Goal: Task Accomplishment & Management: Manage account settings

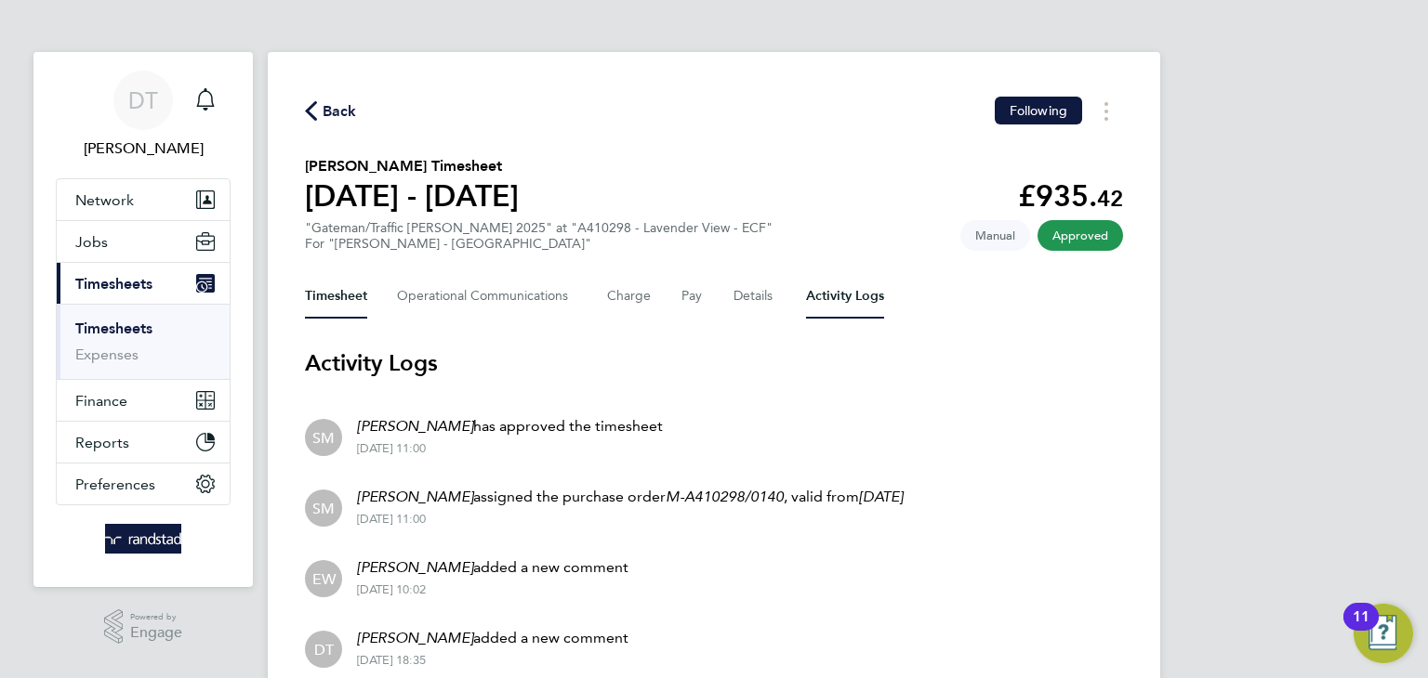
click at [347, 286] on button "Timesheet" at bounding box center [336, 296] width 62 height 45
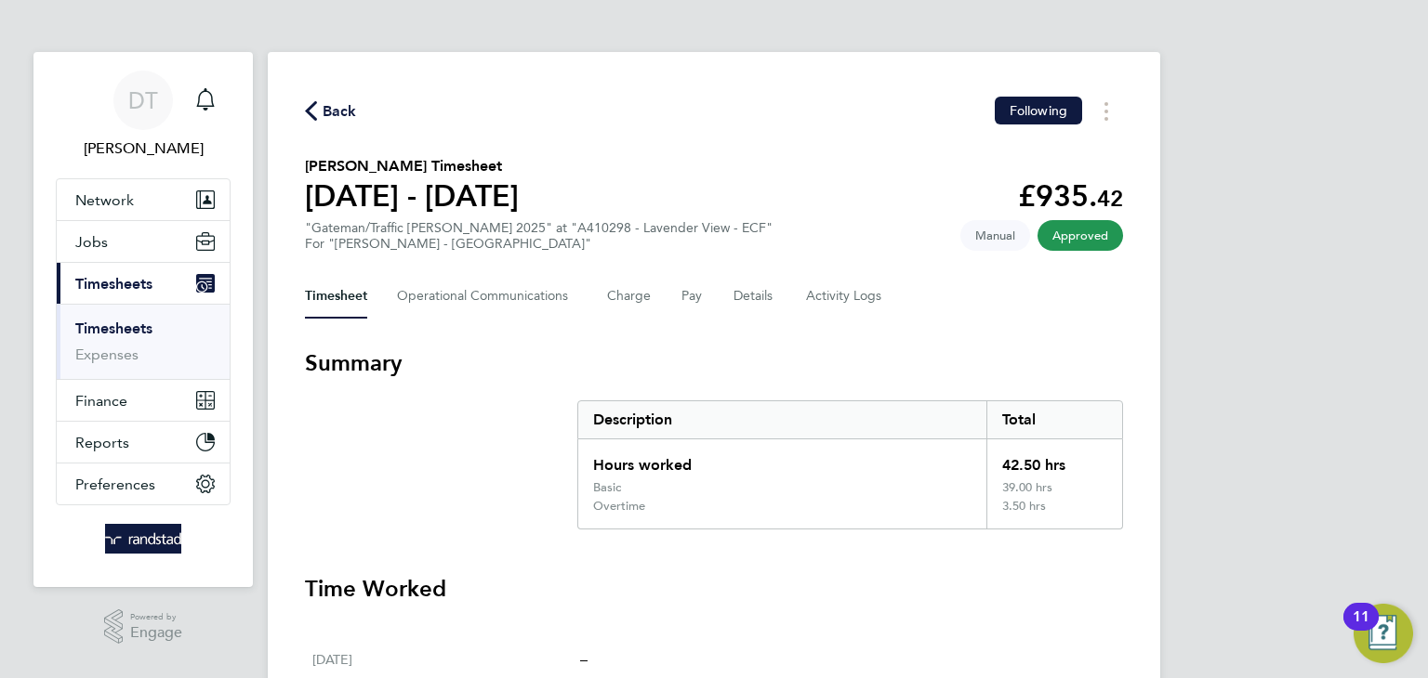
click at [333, 110] on span "Back" at bounding box center [340, 111] width 34 height 22
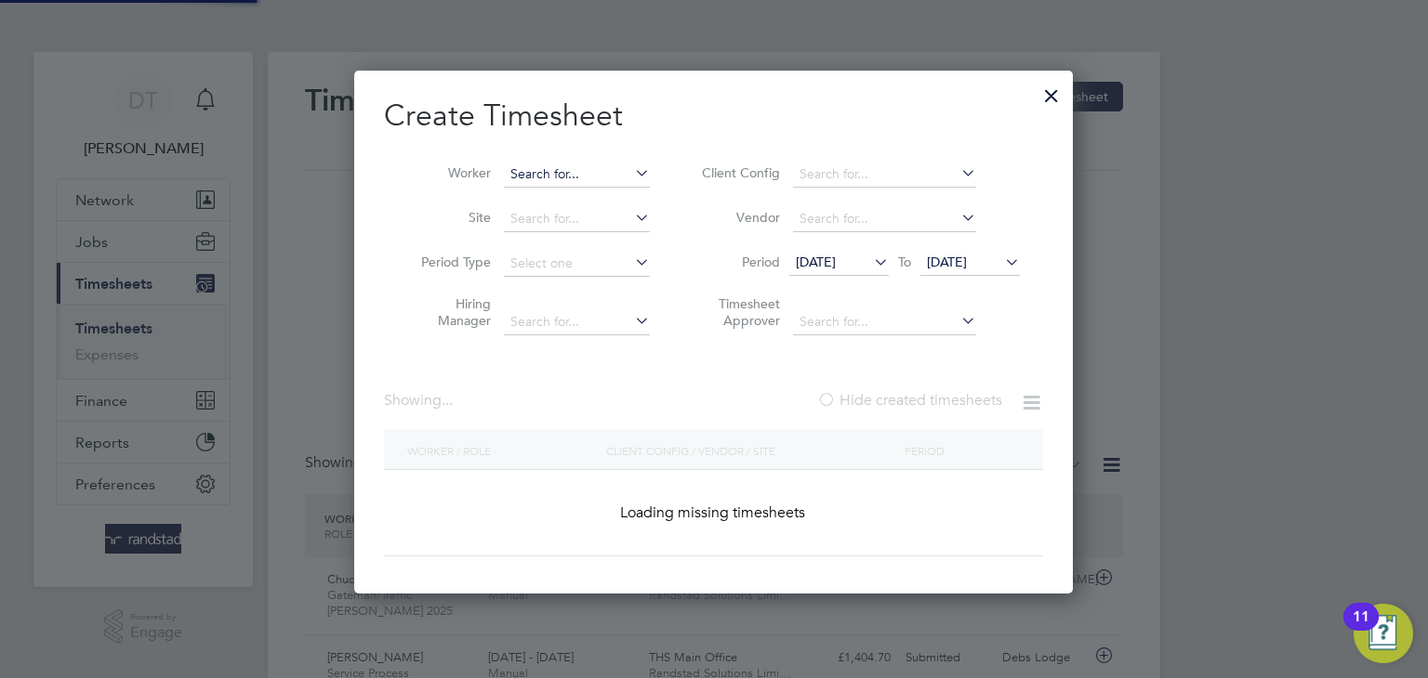
click at [618, 171] on input at bounding box center [577, 175] width 146 height 26
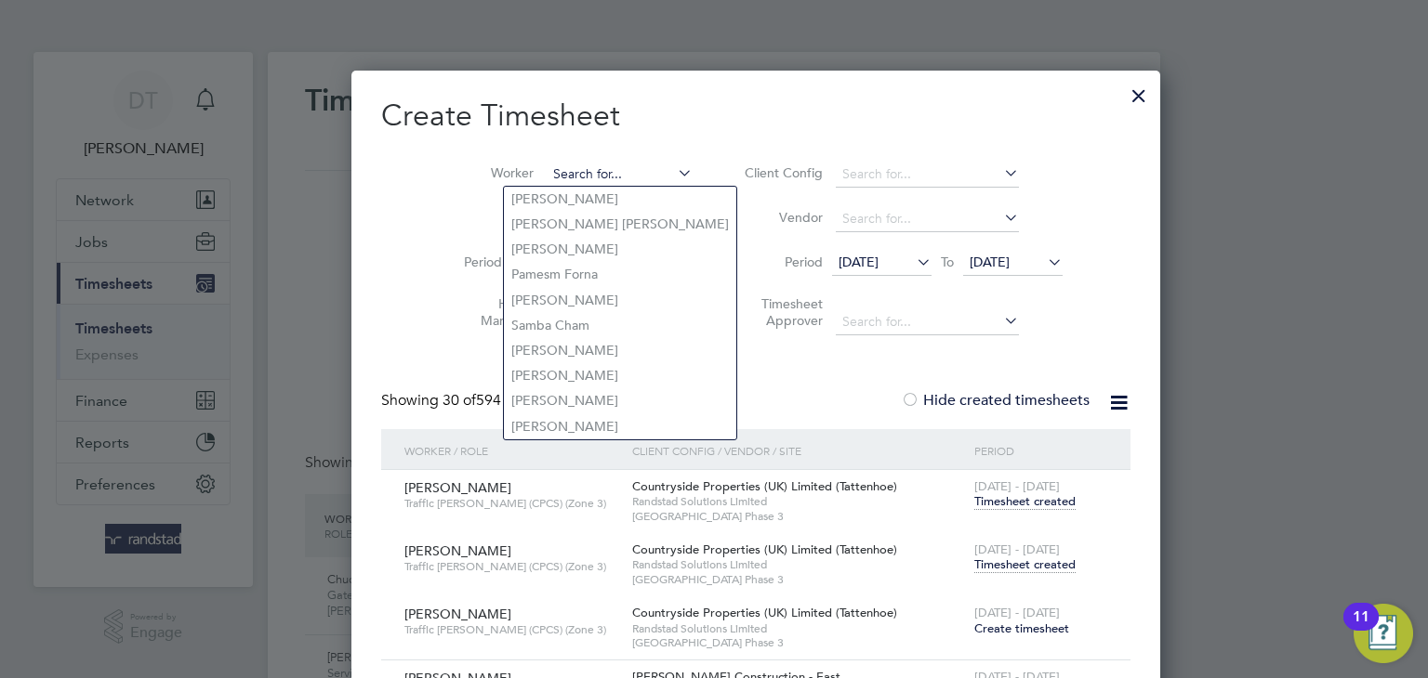
type input "J"
type input "D"
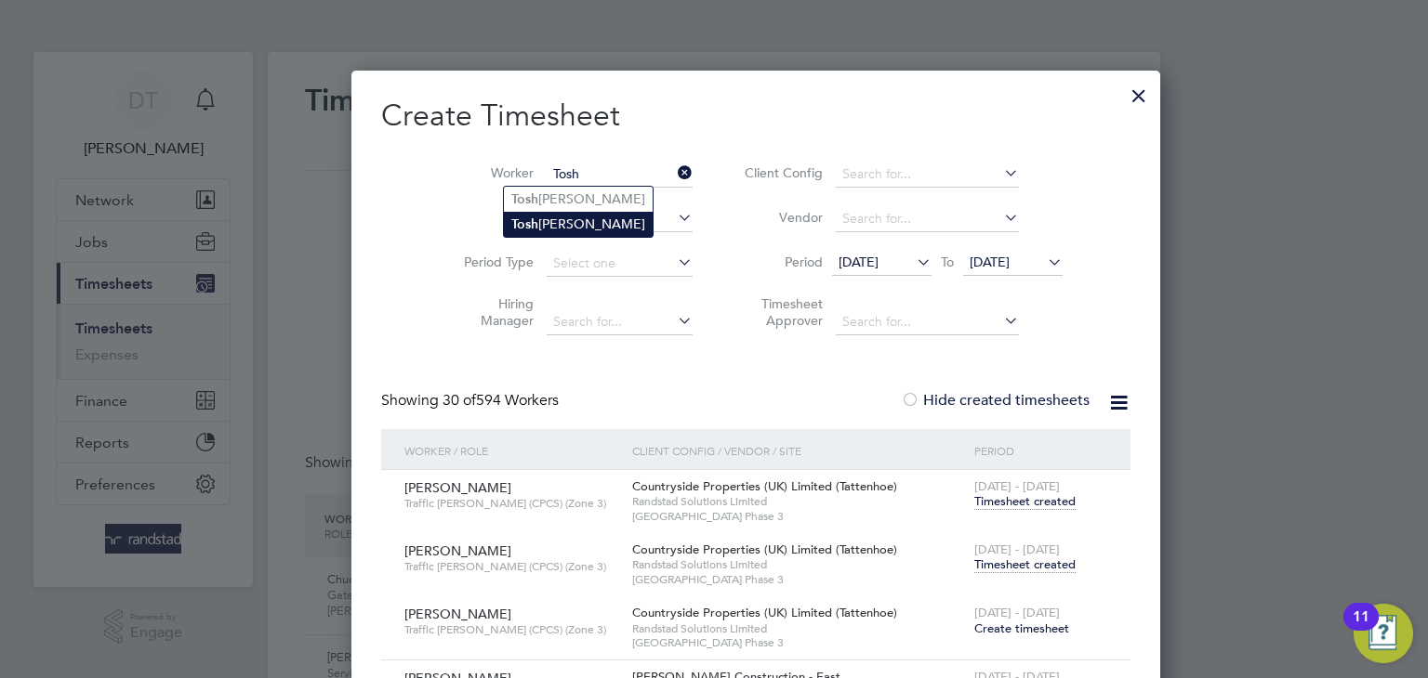
click at [547, 224] on li "[PERSON_NAME]" at bounding box center [578, 224] width 149 height 25
type input "[PERSON_NAME]"
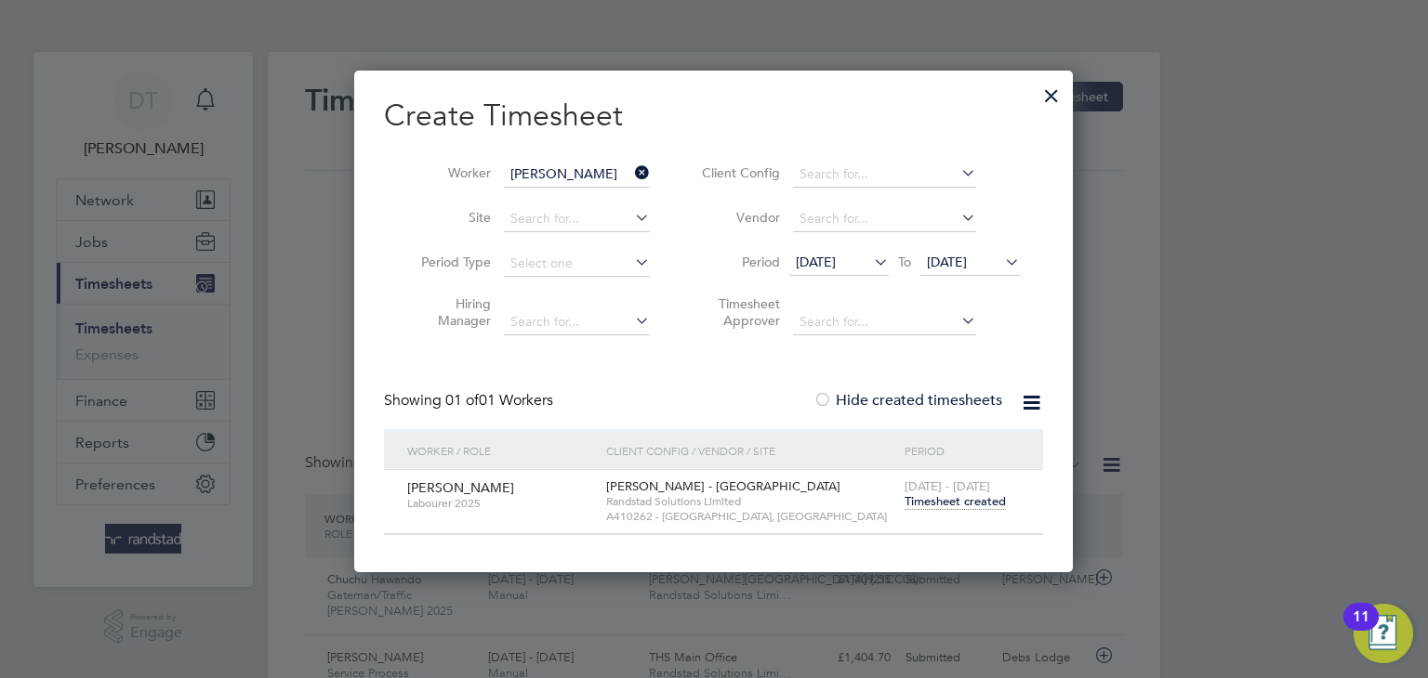
click at [597, 500] on div "[PERSON_NAME] Labourer 2025" at bounding box center [501, 495] width 199 height 50
click at [944, 503] on span "Timesheet created" at bounding box center [954, 502] width 101 height 17
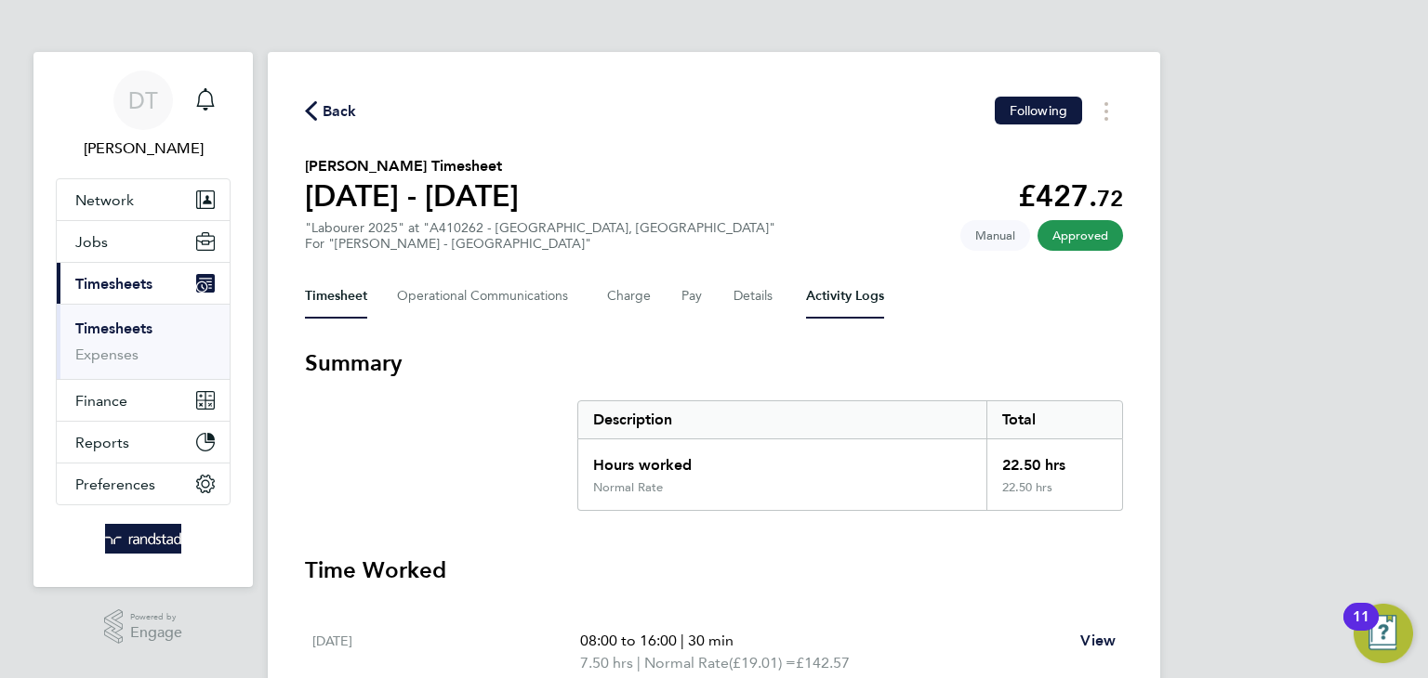
click at [833, 288] on Logs-tab "Activity Logs" at bounding box center [845, 296] width 78 height 45
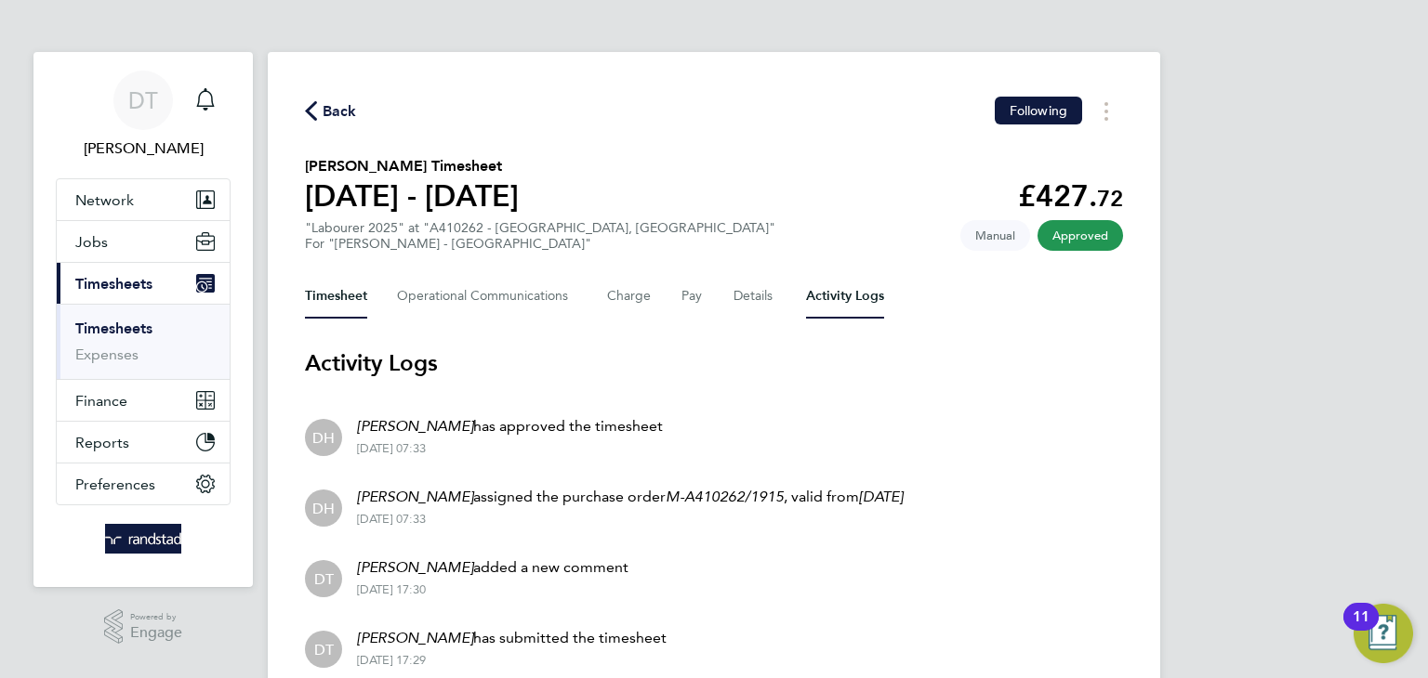
click at [321, 283] on button "Timesheet" at bounding box center [336, 296] width 62 height 45
